Goal: Transaction & Acquisition: Purchase product/service

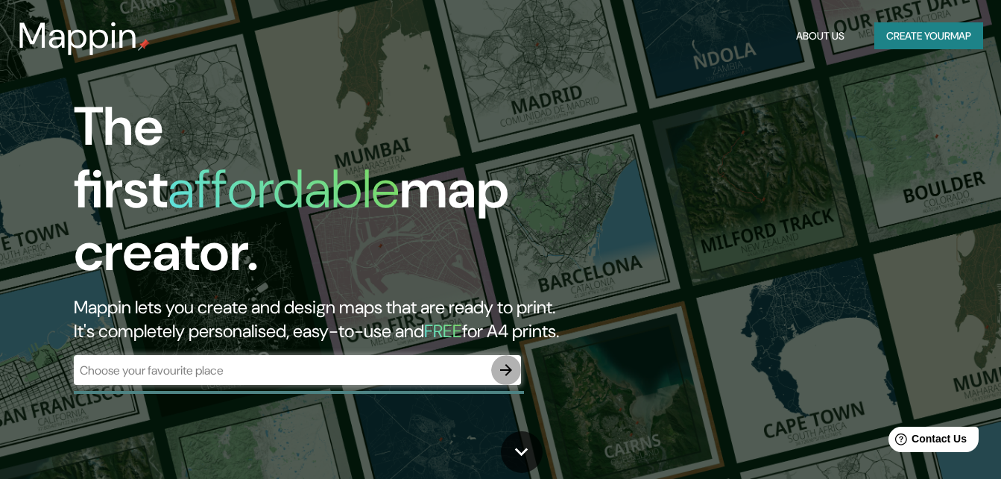
click at [497, 361] on icon "button" at bounding box center [506, 370] width 18 height 18
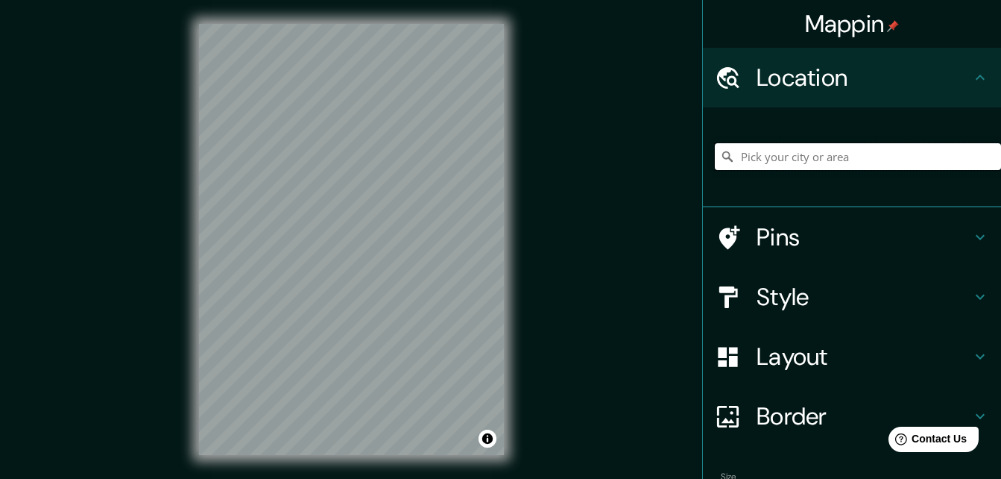
click at [890, 160] on input "Pick your city or area" at bounding box center [858, 156] width 286 height 27
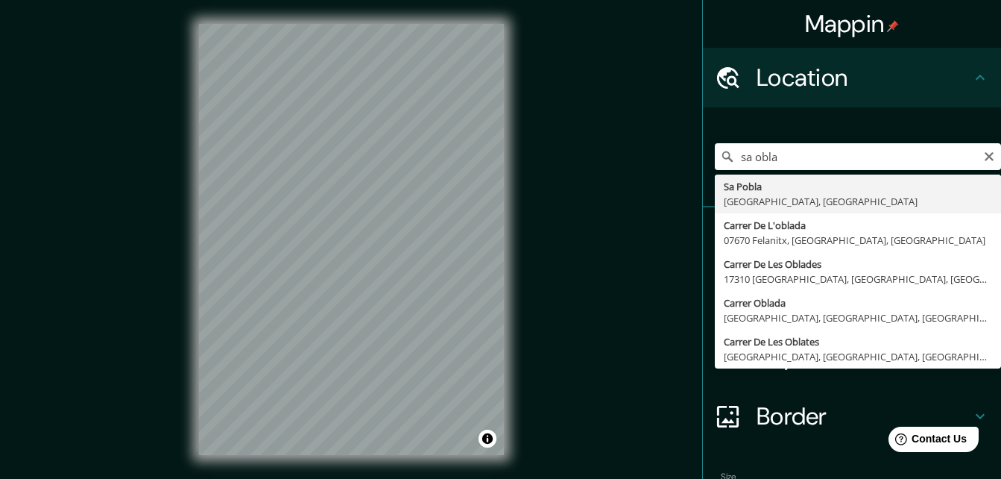
type input "Sa Pobla, [GEOGRAPHIC_DATA], [GEOGRAPHIC_DATA]"
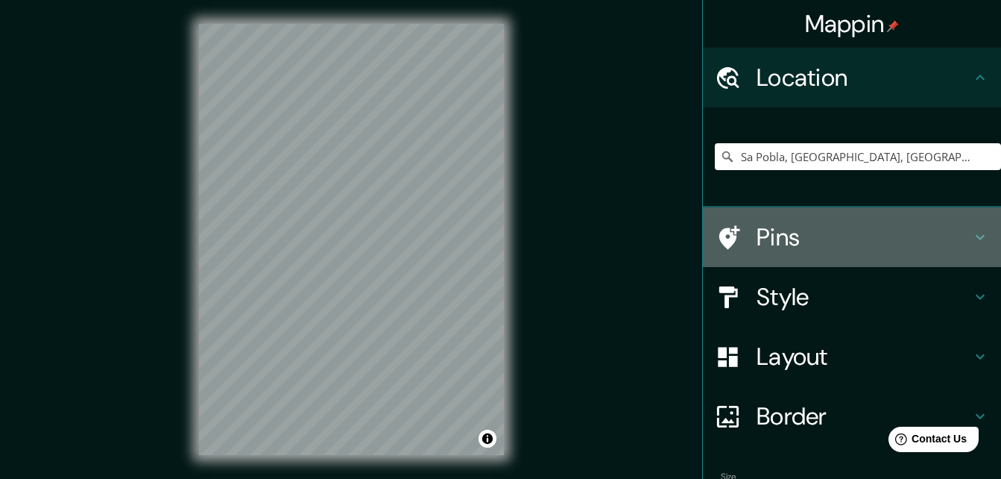
click at [847, 230] on h4 "Pins" at bounding box center [864, 237] width 215 height 30
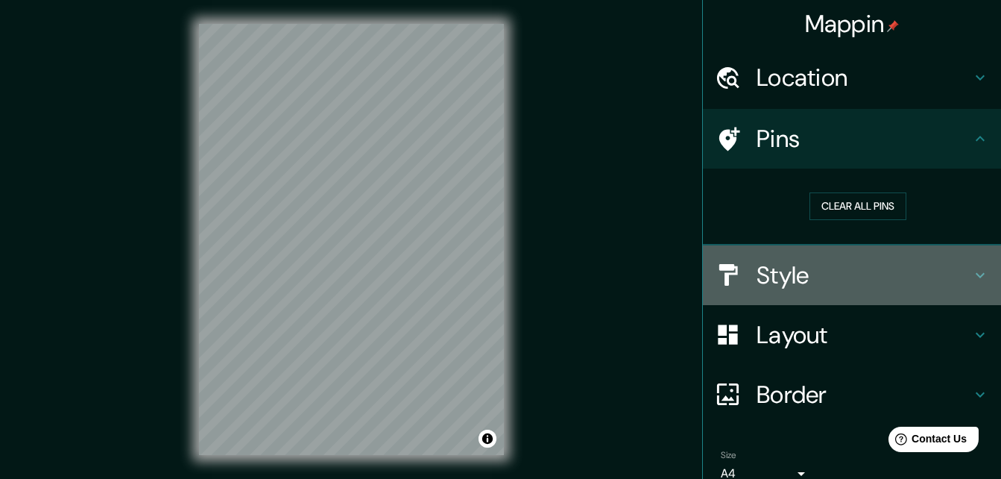
click at [848, 270] on h4 "Style" at bounding box center [864, 275] width 215 height 30
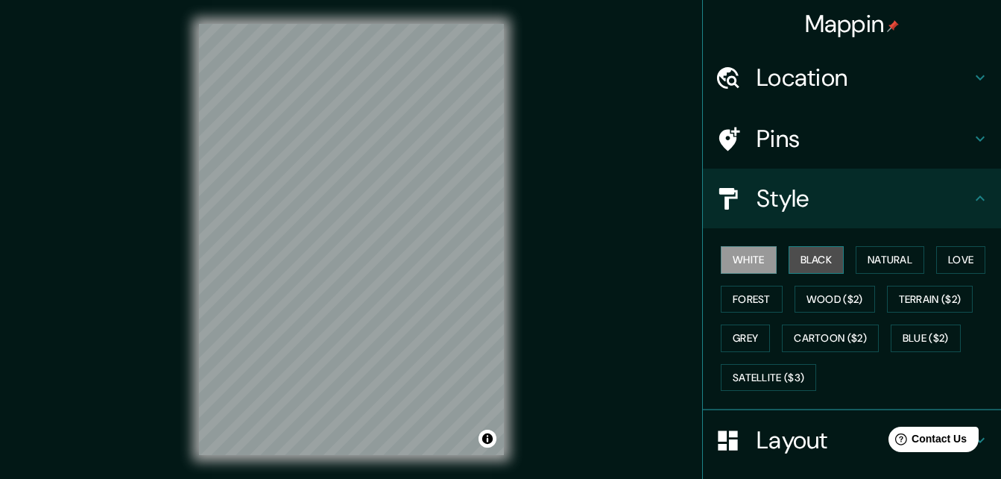
click at [810, 265] on button "Black" at bounding box center [817, 260] width 56 height 28
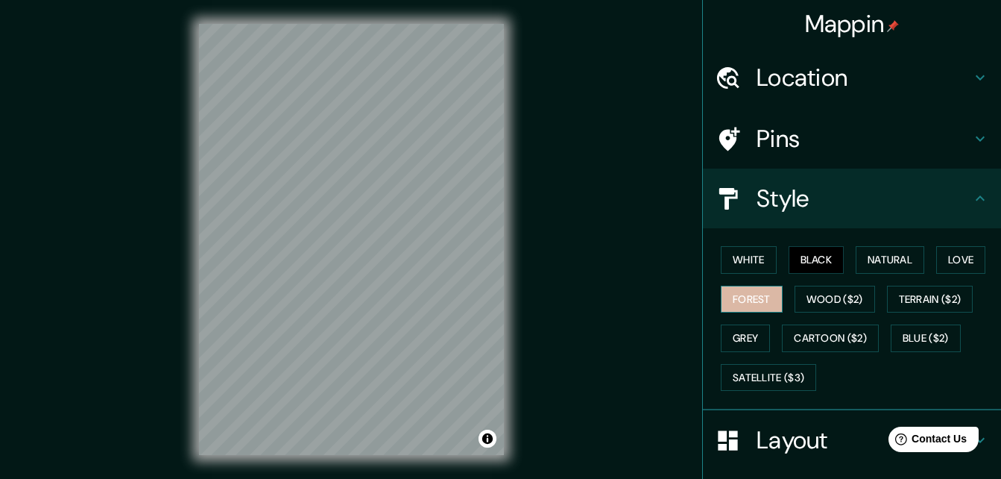
click at [728, 301] on button "Forest" at bounding box center [752, 299] width 62 height 28
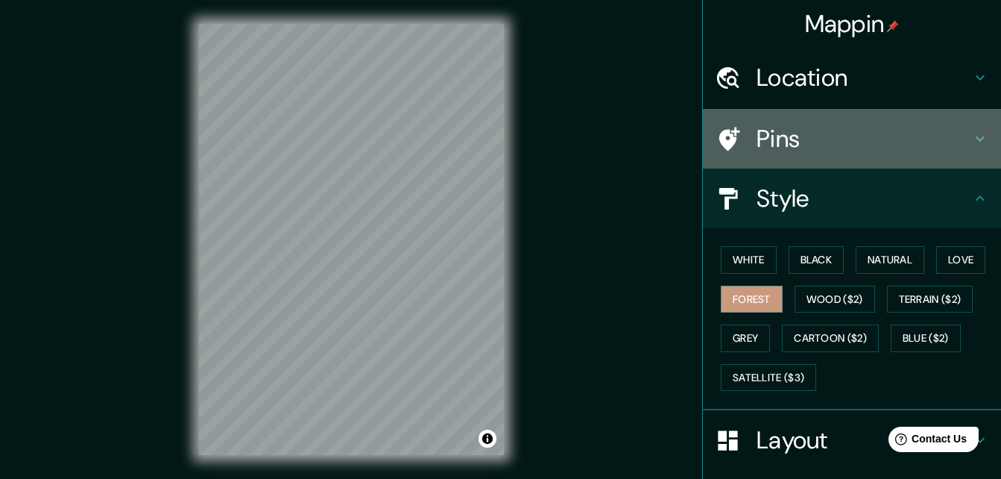
click at [789, 151] on h4 "Pins" at bounding box center [864, 139] width 215 height 30
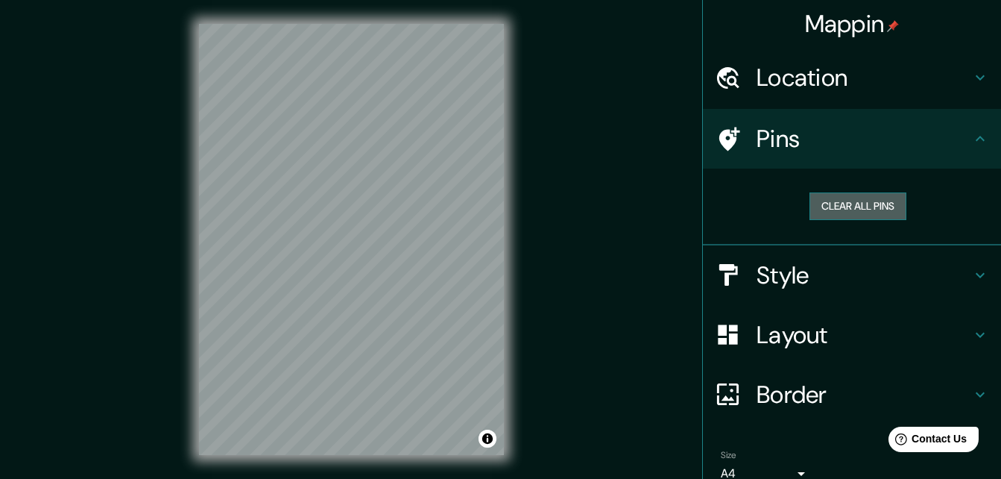
click at [865, 209] on button "Clear all pins" at bounding box center [858, 206] width 97 height 28
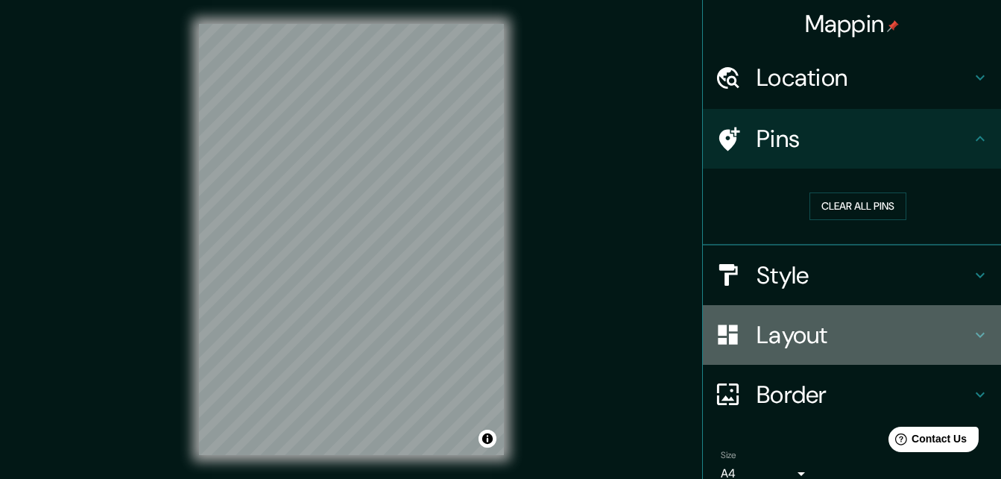
click at [868, 333] on h4 "Layout" at bounding box center [864, 335] width 215 height 30
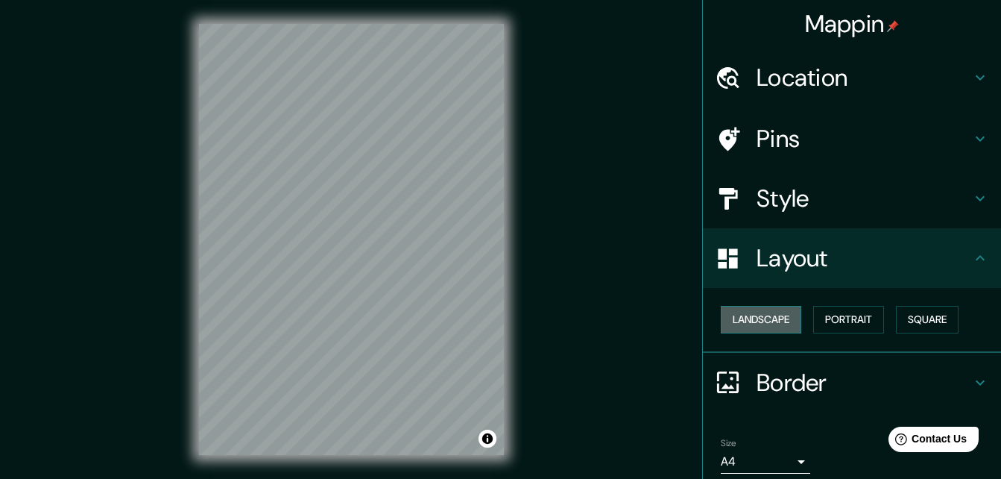
click at [762, 324] on button "Landscape" at bounding box center [761, 320] width 81 height 28
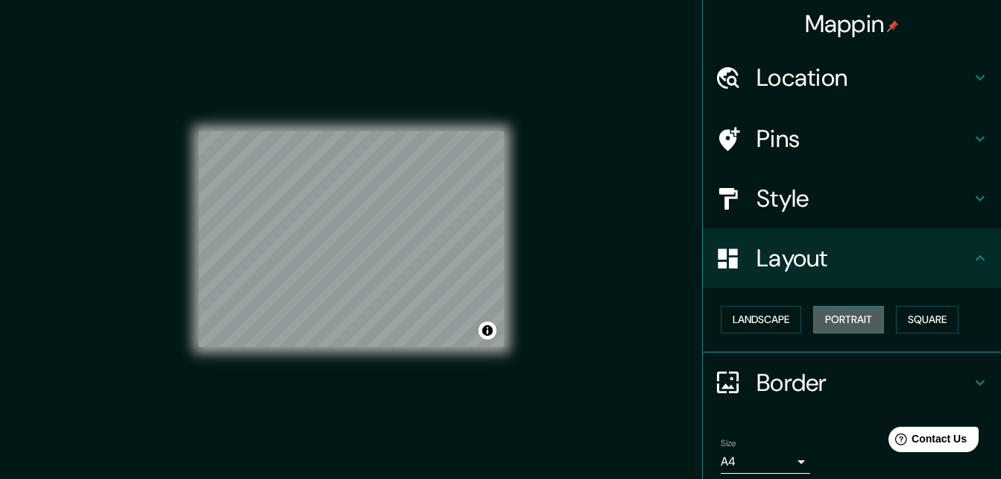
click at [862, 312] on button "Portrait" at bounding box center [848, 320] width 71 height 28
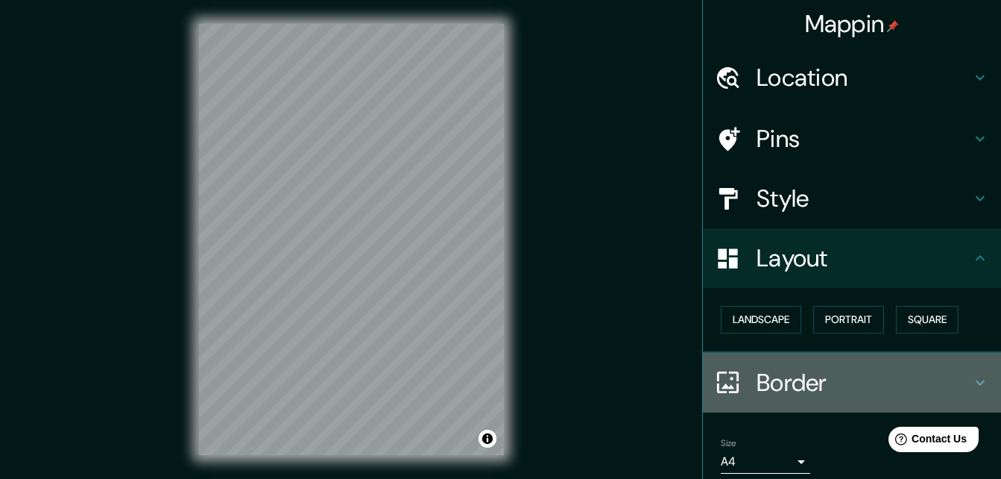
click at [829, 375] on h4 "Border" at bounding box center [864, 382] width 215 height 30
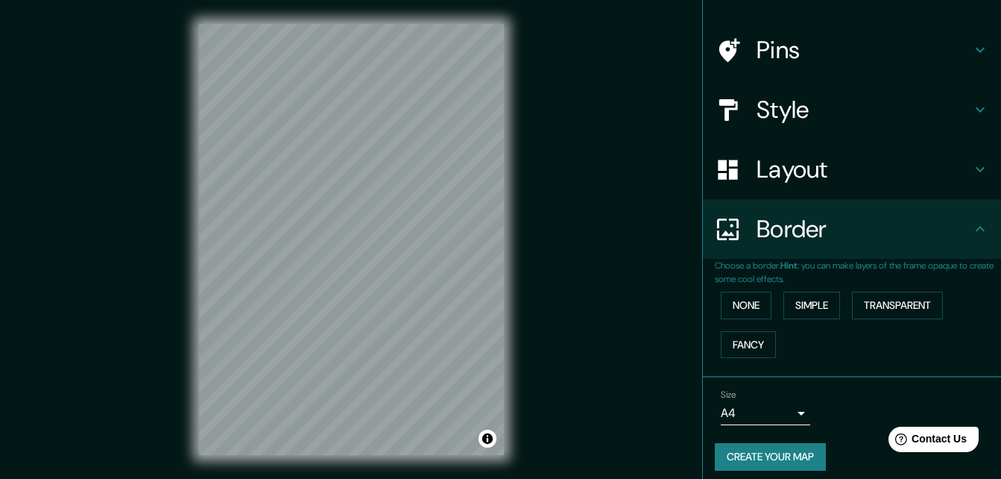
scroll to position [98, 0]
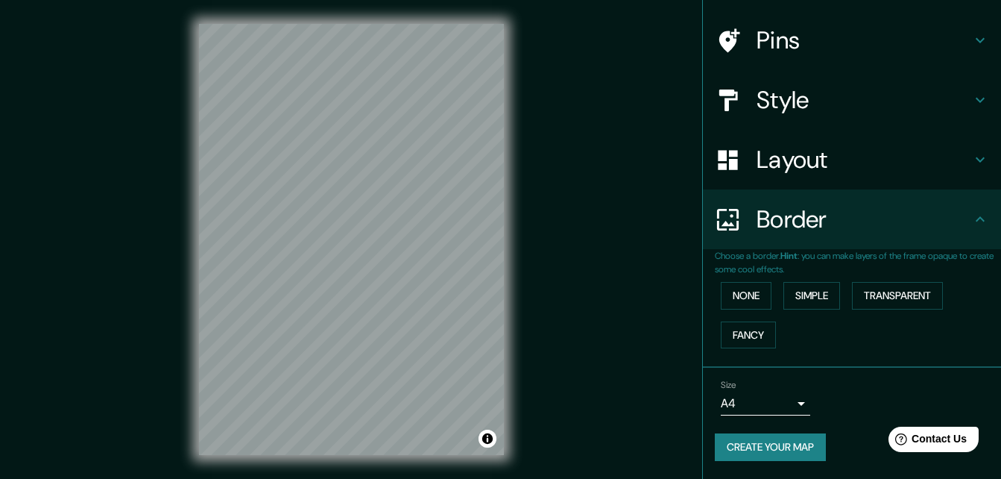
click at [785, 398] on body "Mappin Location [GEOGRAPHIC_DATA], [GEOGRAPHIC_DATA], [GEOGRAPHIC_DATA] Pins St…" at bounding box center [500, 239] width 1001 height 479
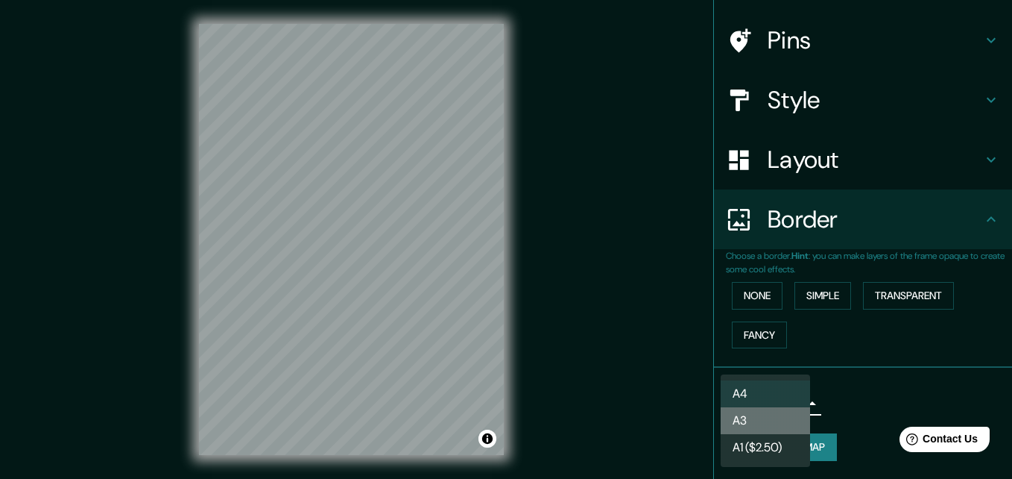
click at [779, 413] on li "A3" at bounding box center [765, 420] width 89 height 27
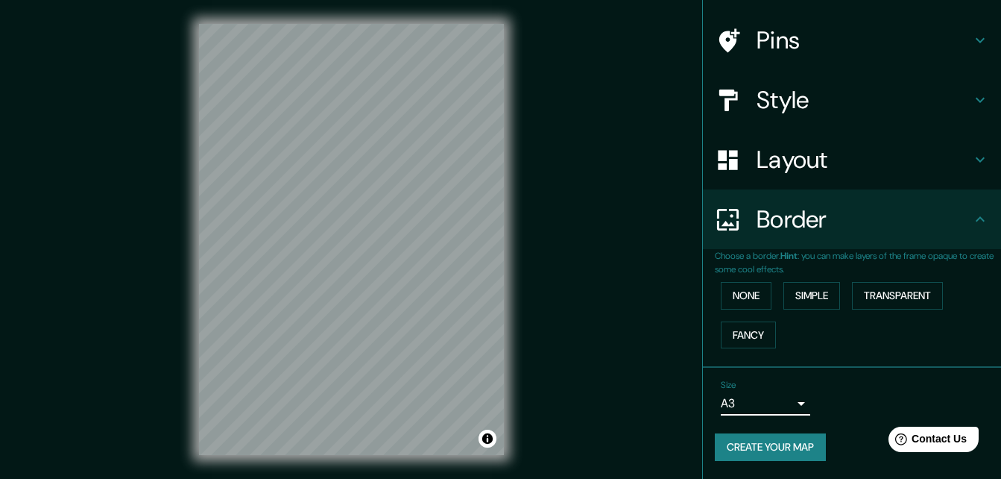
click at [754, 402] on body "Mappin Location [GEOGRAPHIC_DATA], [GEOGRAPHIC_DATA], [GEOGRAPHIC_DATA] Pins St…" at bounding box center [500, 239] width 1001 height 479
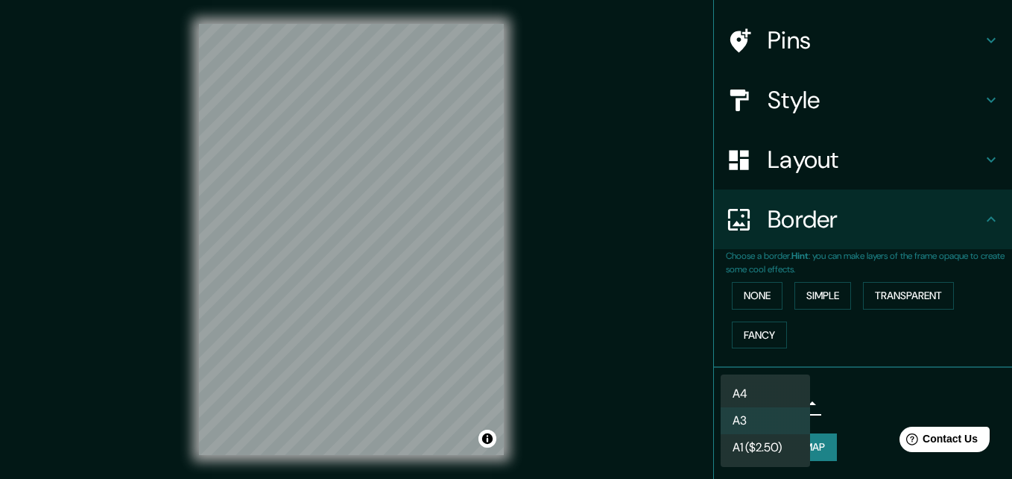
click at [754, 391] on li "A4" at bounding box center [765, 393] width 89 height 27
type input "single"
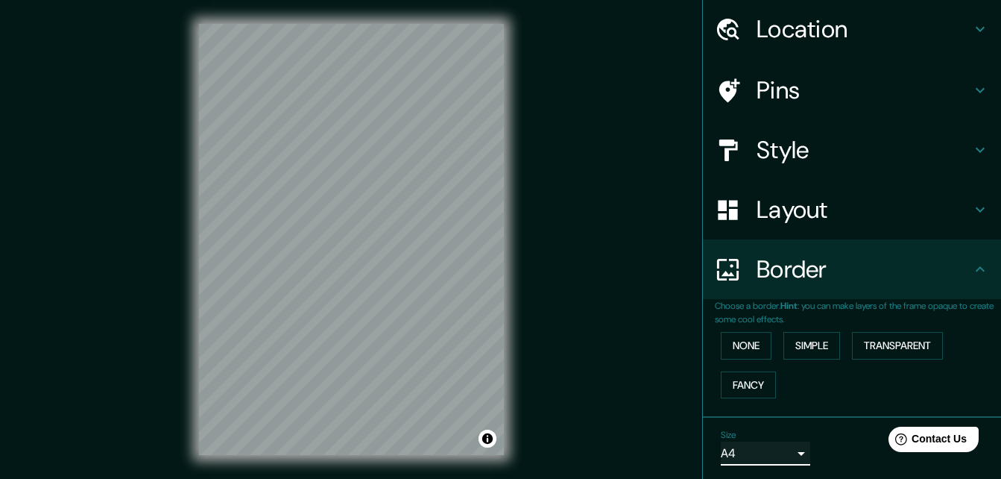
scroll to position [0, 0]
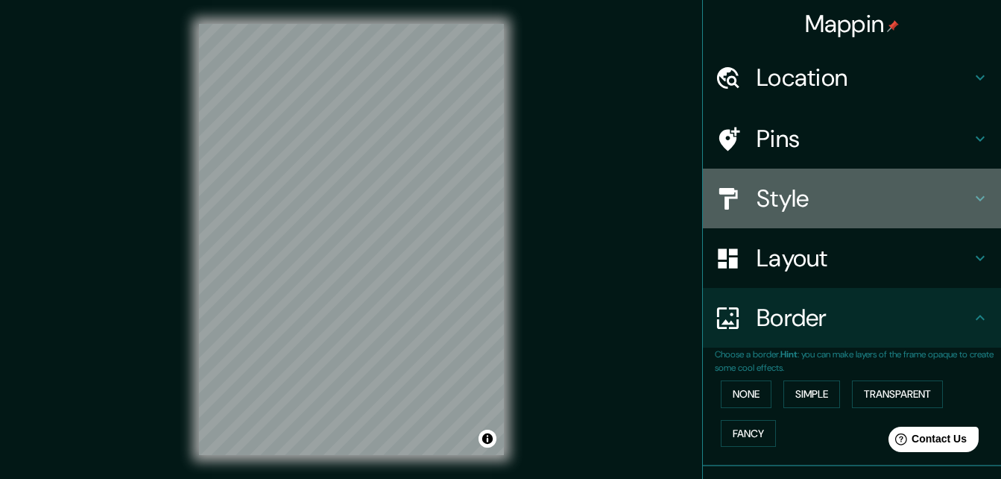
click at [909, 200] on h4 "Style" at bounding box center [864, 198] width 215 height 30
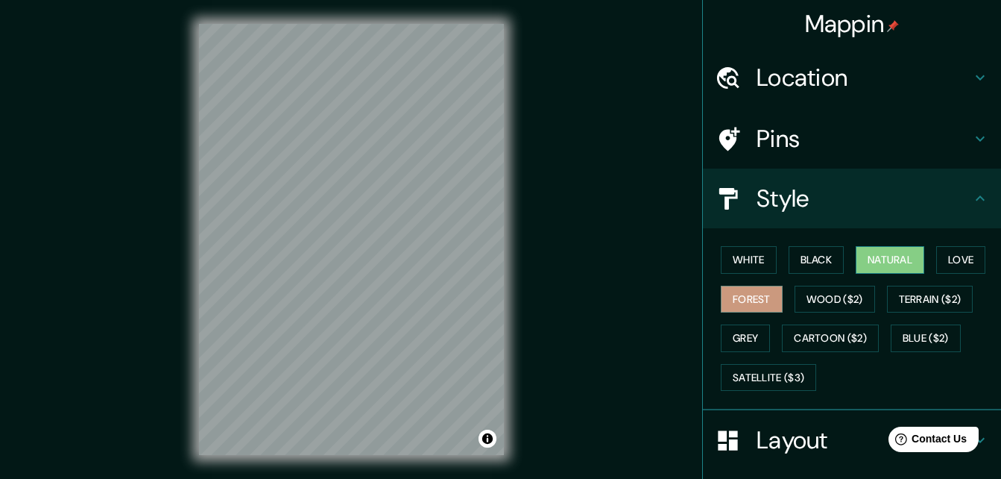
click at [917, 259] on button "Natural" at bounding box center [890, 260] width 69 height 28
click at [953, 258] on button "Love" at bounding box center [960, 260] width 49 height 28
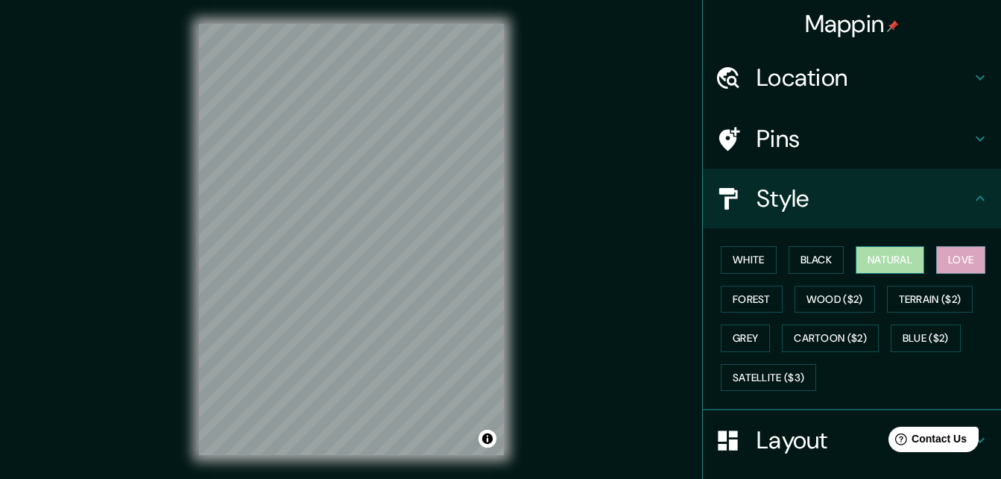
click at [864, 268] on button "Natural" at bounding box center [890, 260] width 69 height 28
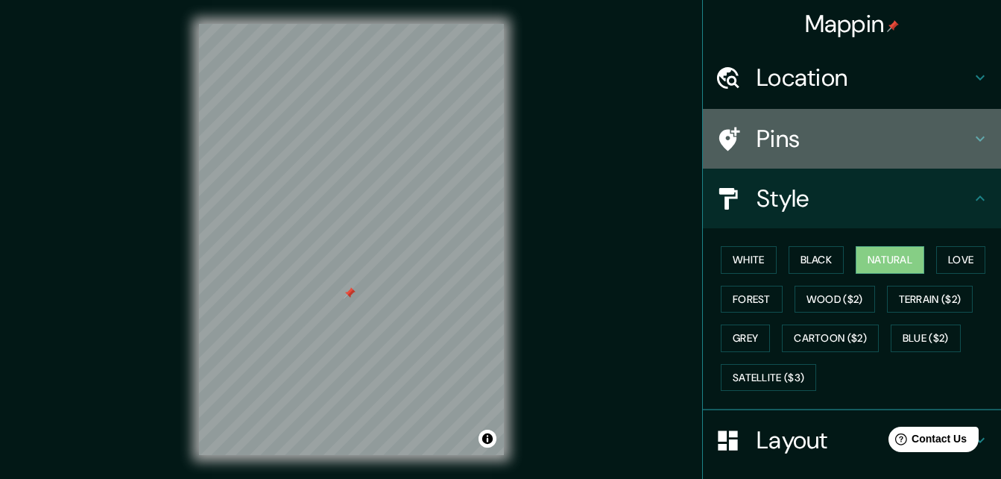
click at [831, 136] on h4 "Pins" at bounding box center [864, 139] width 215 height 30
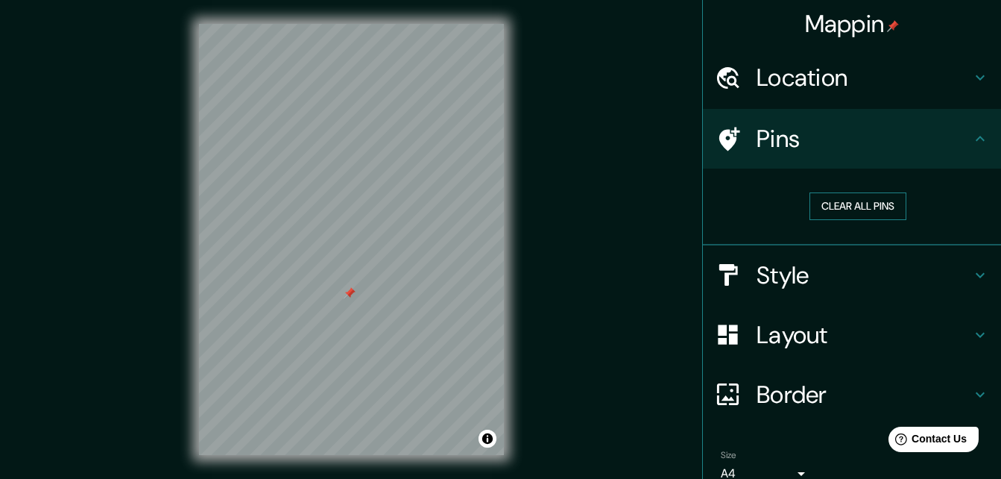
click at [853, 204] on button "Clear all pins" at bounding box center [858, 206] width 97 height 28
click at [848, 159] on div "Pins" at bounding box center [852, 139] width 298 height 60
